Goal: Task Accomplishment & Management: Use online tool/utility

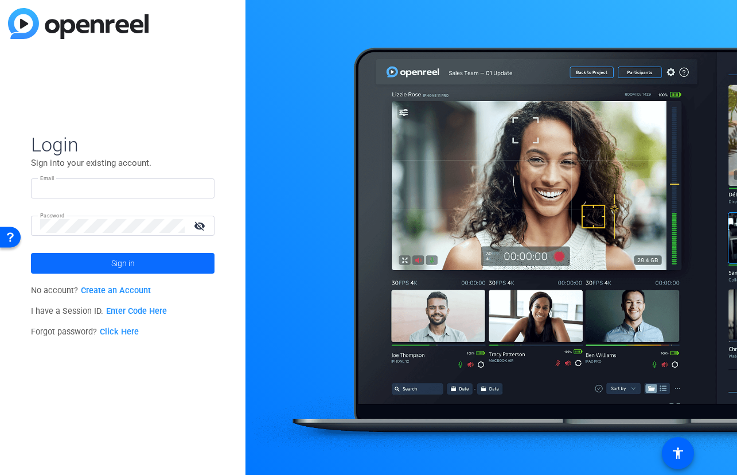
type input "[PERSON_NAME][EMAIL_ADDRESS][PERSON_NAME][DOMAIN_NAME]"
click at [132, 267] on span "Sign in" at bounding box center [123, 263] width 24 height 29
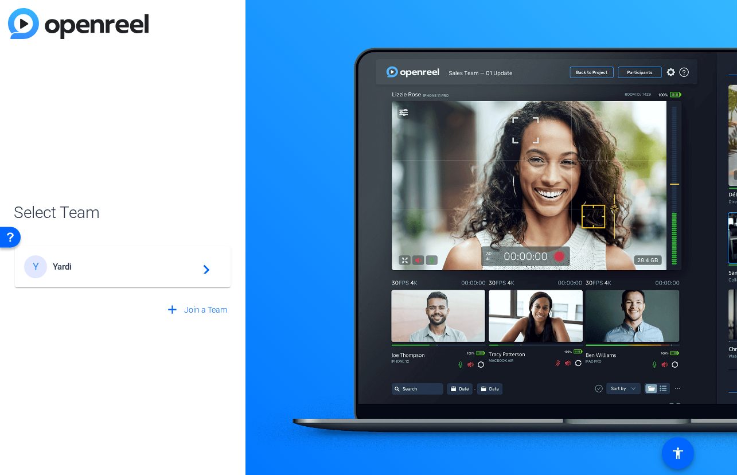
click at [130, 260] on div "Y Yardi navigate_next" at bounding box center [122, 266] width 197 height 23
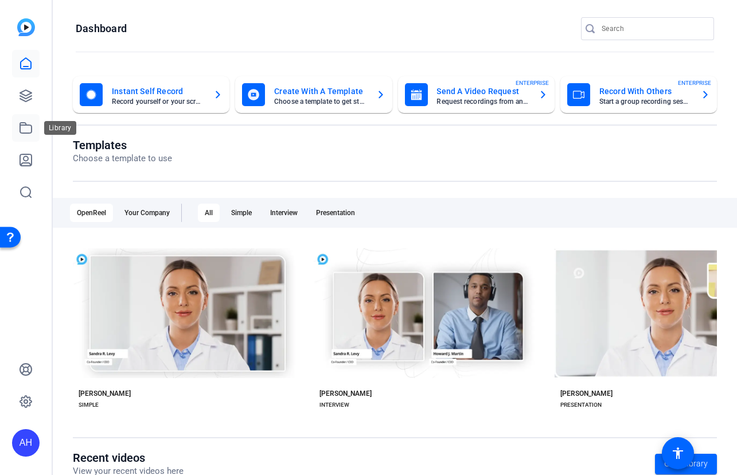
click at [24, 129] on icon at bounding box center [26, 128] width 14 height 14
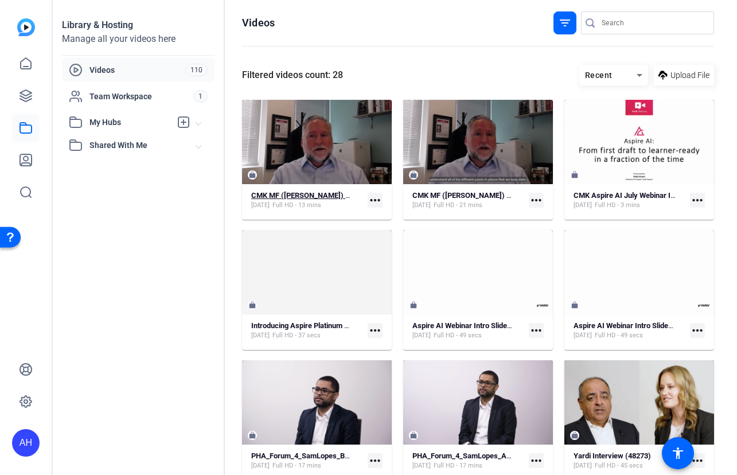
click at [320, 191] on strong "CMK MF ([PERSON_NAME]) Data Connect_v1" at bounding box center [326, 195] width 150 height 9
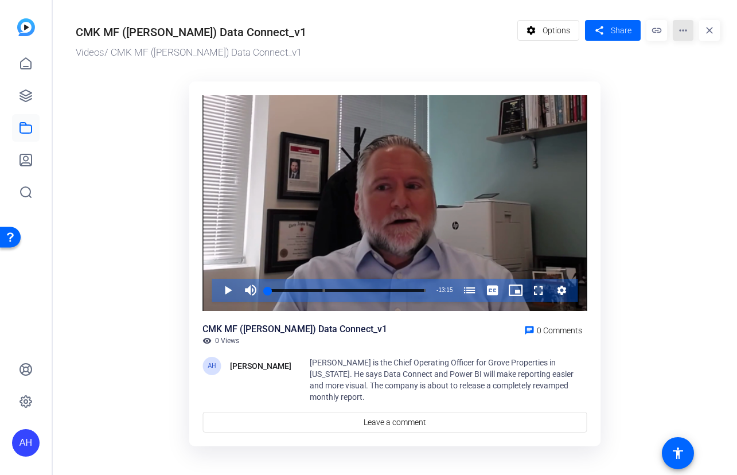
click at [673, 32] on mat-icon "more_horiz" at bounding box center [683, 30] width 21 height 21
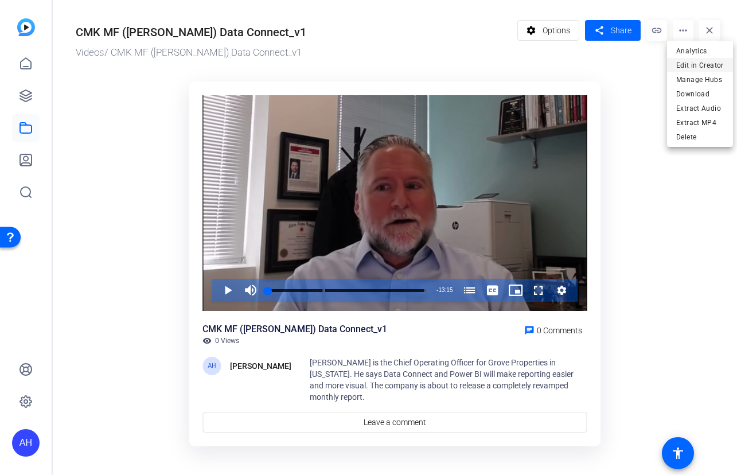
click at [691, 68] on span "Edit in Creator" at bounding box center [700, 66] width 48 height 14
